Goal: Find specific page/section: Find specific page/section

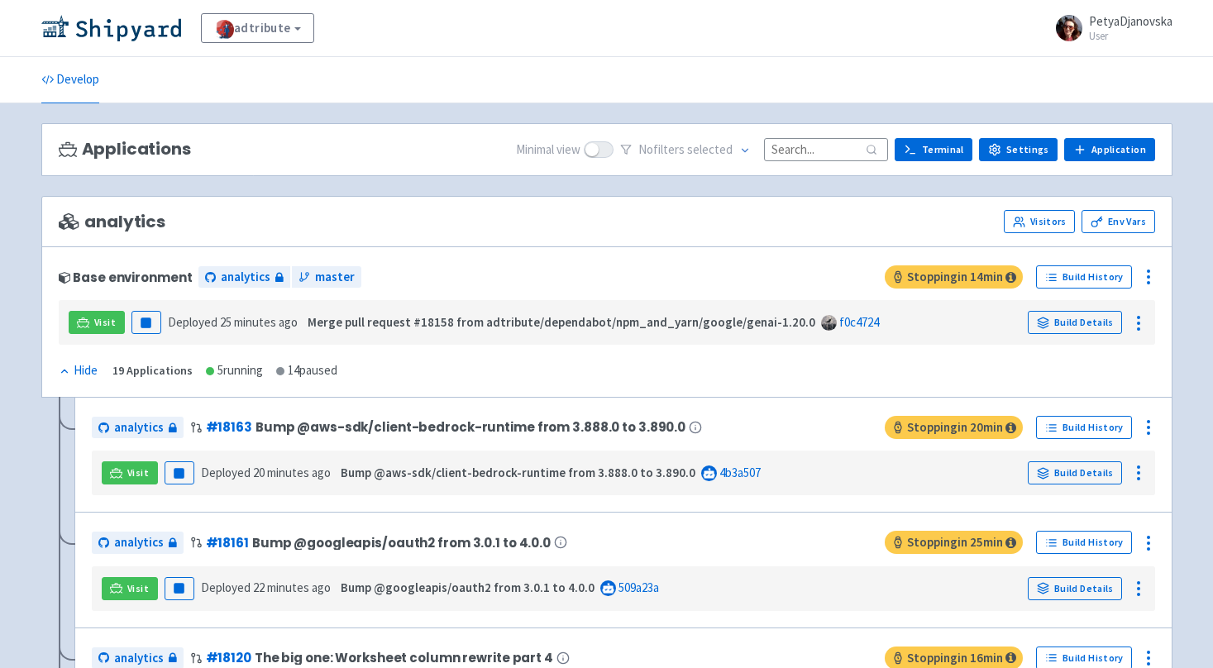
click at [813, 149] on input at bounding box center [826, 149] width 124 height 22
paste input "#18166"
type input "#18166"
